Goal: Transaction & Acquisition: Purchase product/service

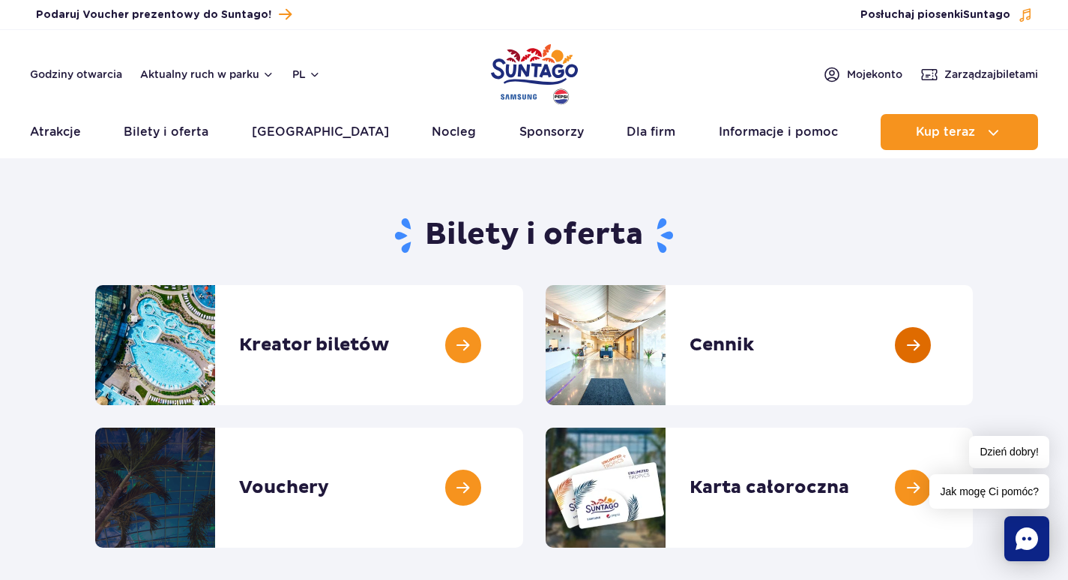
click at [973, 320] on link at bounding box center [973, 345] width 0 height 120
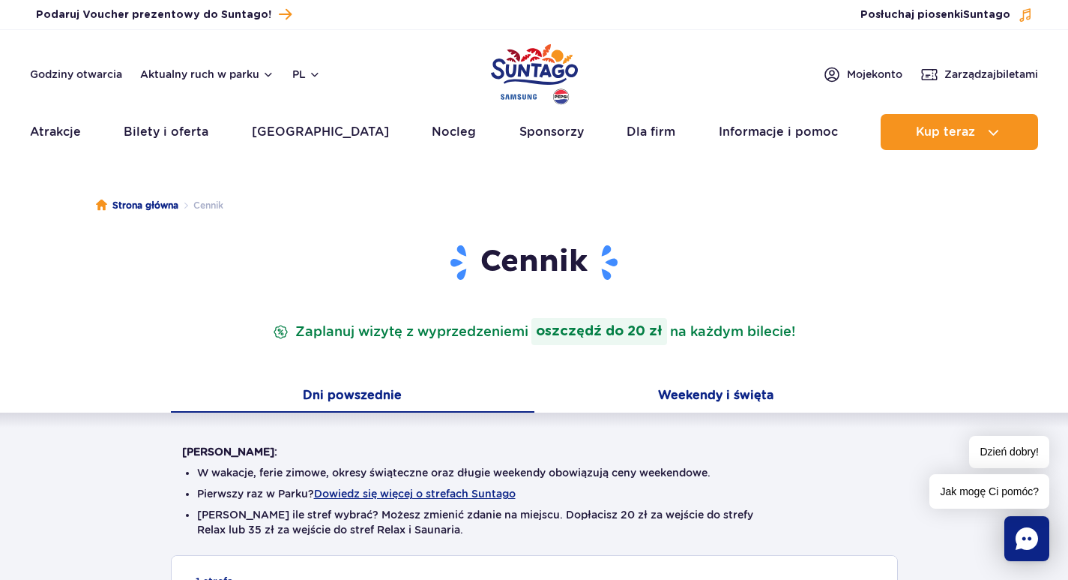
click at [687, 391] on button "Weekendy i święta" at bounding box center [717, 396] width 364 height 31
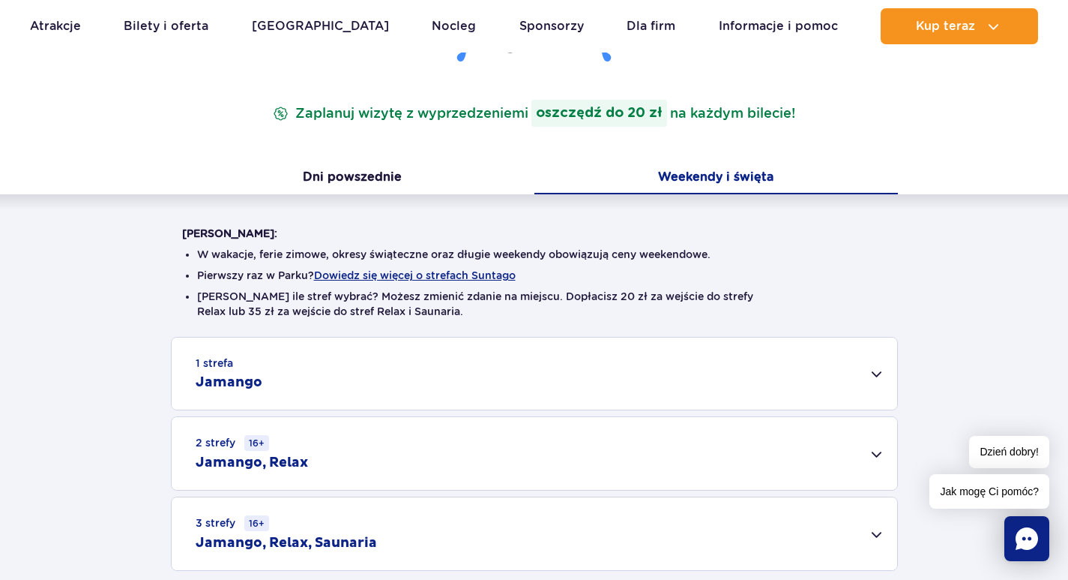
scroll to position [225, 0]
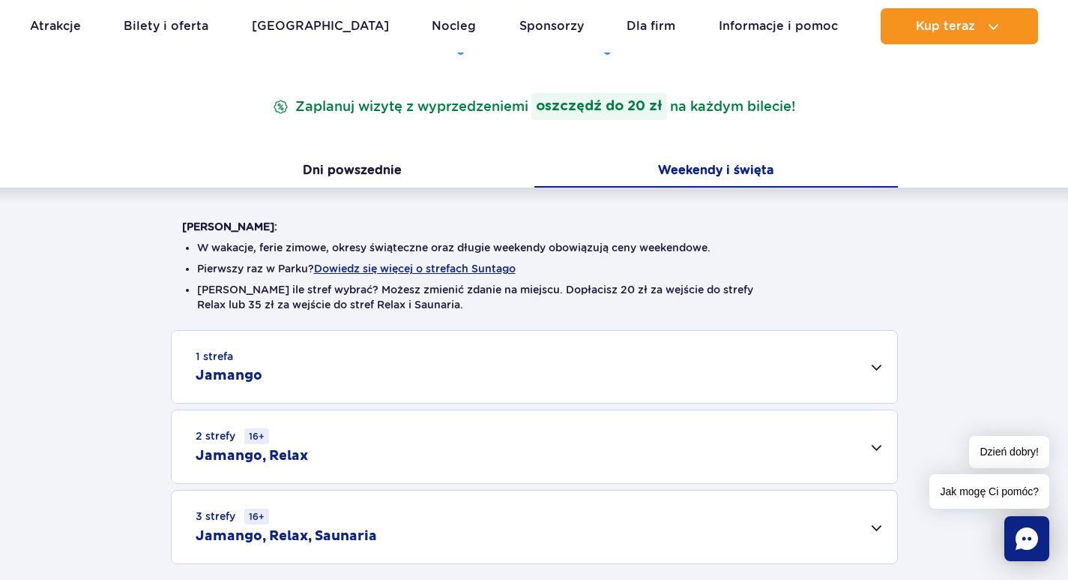
click at [882, 356] on div "1 strefa Jamango" at bounding box center [535, 367] width 726 height 72
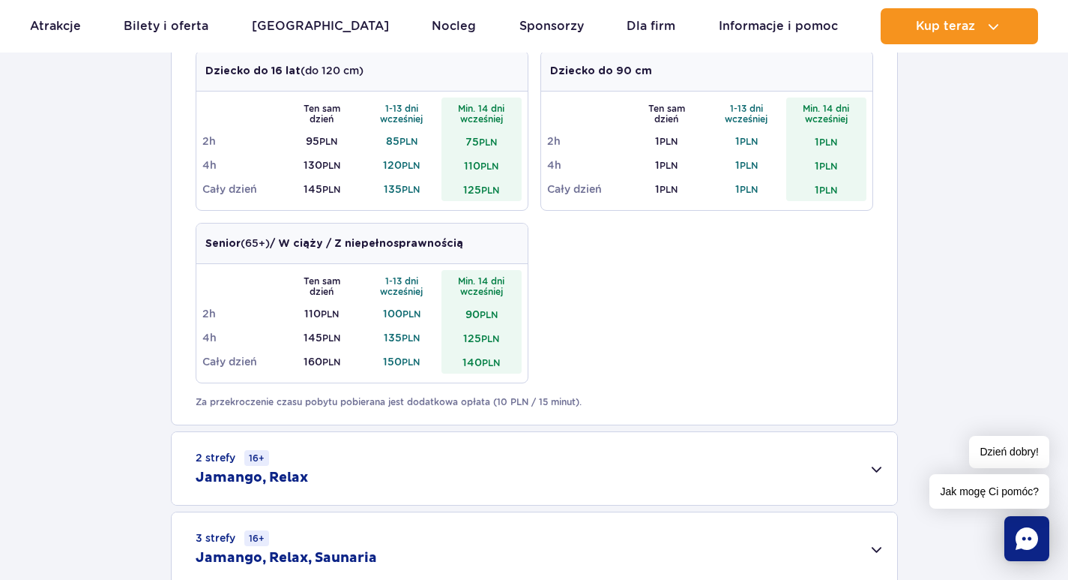
scroll to position [450, 0]
